Goal: Transaction & Acquisition: Obtain resource

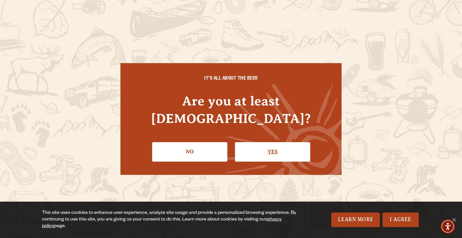
click at [262, 146] on link "Yes" at bounding box center [272, 151] width 75 height 19
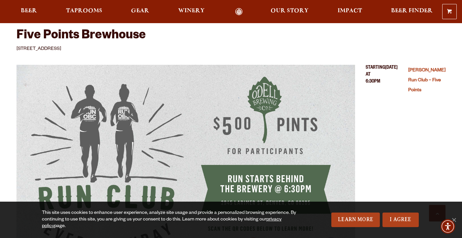
scroll to position [237, 0]
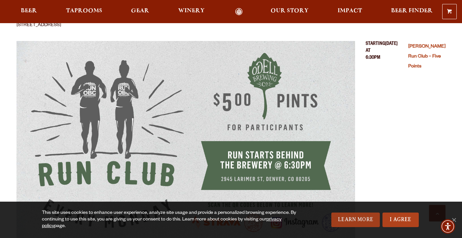
click at [350, 217] on link "Learn More" at bounding box center [355, 219] width 49 height 15
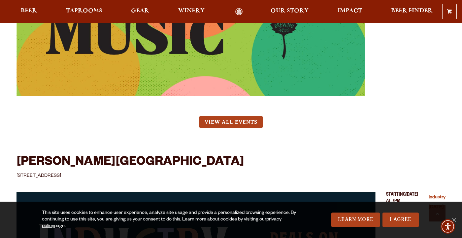
scroll to position [2696, 0]
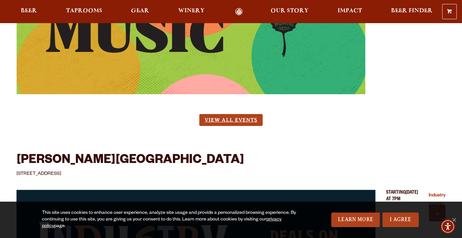
click at [222, 114] on link "View All Events" at bounding box center [230, 120] width 63 height 12
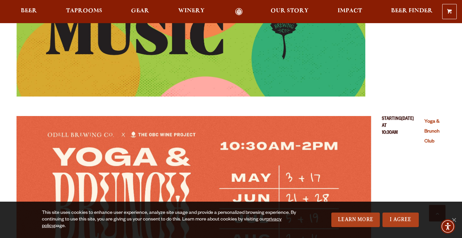
scroll to position [1778, 0]
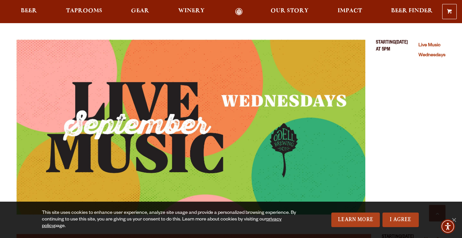
click at [244, 9] on link "Odell Home" at bounding box center [239, 12] width 25 height 8
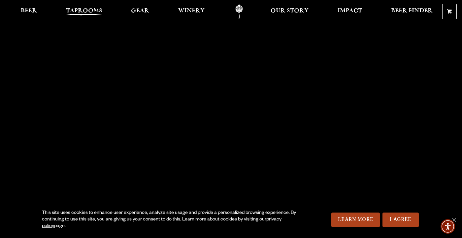
click at [77, 10] on span "Taprooms" at bounding box center [84, 10] width 36 height 5
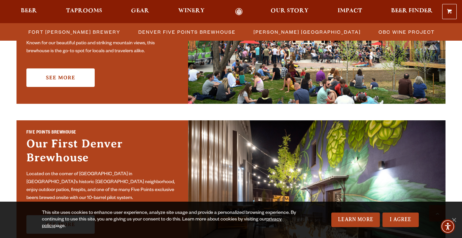
scroll to position [261, 0]
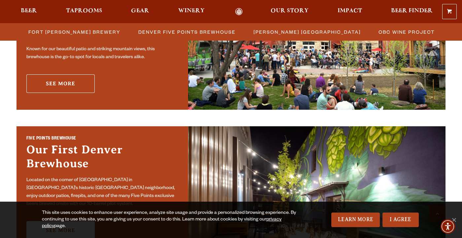
click at [70, 81] on link "See More" at bounding box center [60, 83] width 68 height 18
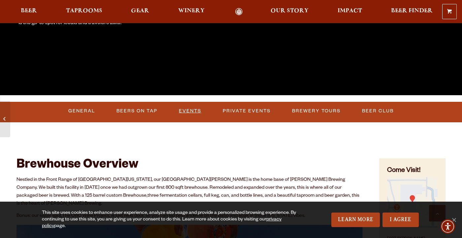
click at [191, 107] on link "Events" at bounding box center [190, 110] width 28 height 15
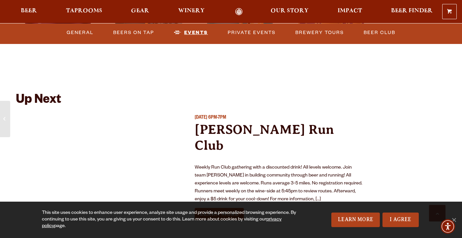
scroll to position [2368, 0]
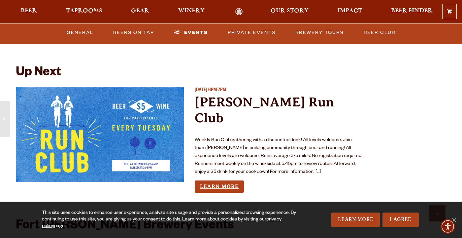
click at [233, 180] on link "Learn More" at bounding box center [219, 186] width 49 height 12
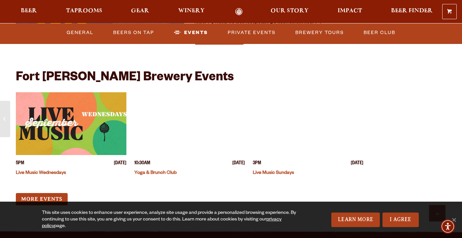
scroll to position [2517, 0]
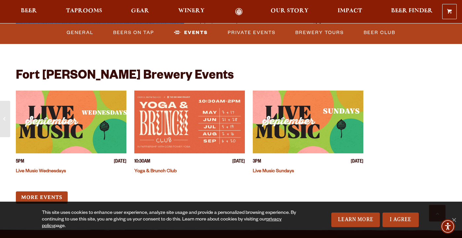
click at [55, 169] on link "Live Music Wednesdays" at bounding box center [41, 171] width 50 height 5
click at [258, 169] on link "Live Music Sundays" at bounding box center [273, 171] width 41 height 5
click at [145, 169] on link "Yoga & Brunch Club" at bounding box center [155, 171] width 42 height 5
click at [45, 191] on link "More Events" at bounding box center [42, 197] width 52 height 12
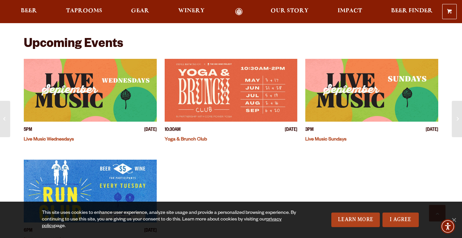
scroll to position [164, 0]
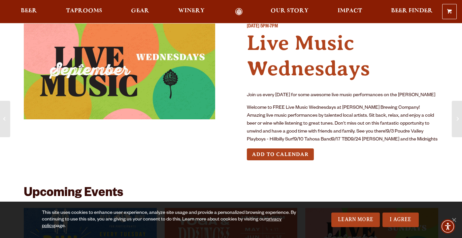
scroll to position [19, 0]
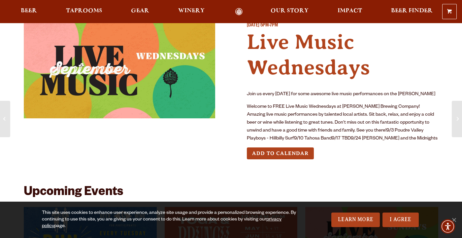
click at [268, 154] on button "Add to Calendar" at bounding box center [280, 153] width 67 height 12
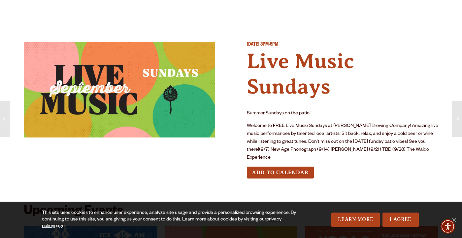
click at [278, 166] on button "Add to Calendar" at bounding box center [280, 172] width 67 height 12
click at [284, 166] on button "Add to Calendar" at bounding box center [280, 172] width 67 height 12
